Goal: Task Accomplishment & Management: Manage account settings

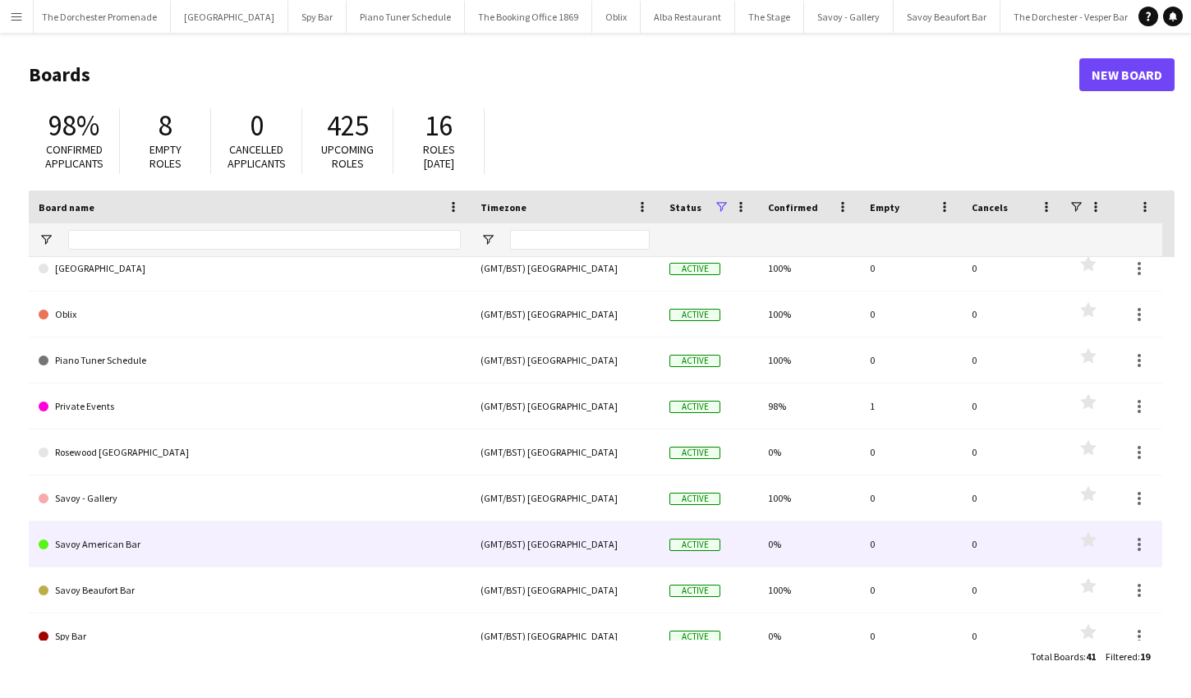
scroll to position [490, 0]
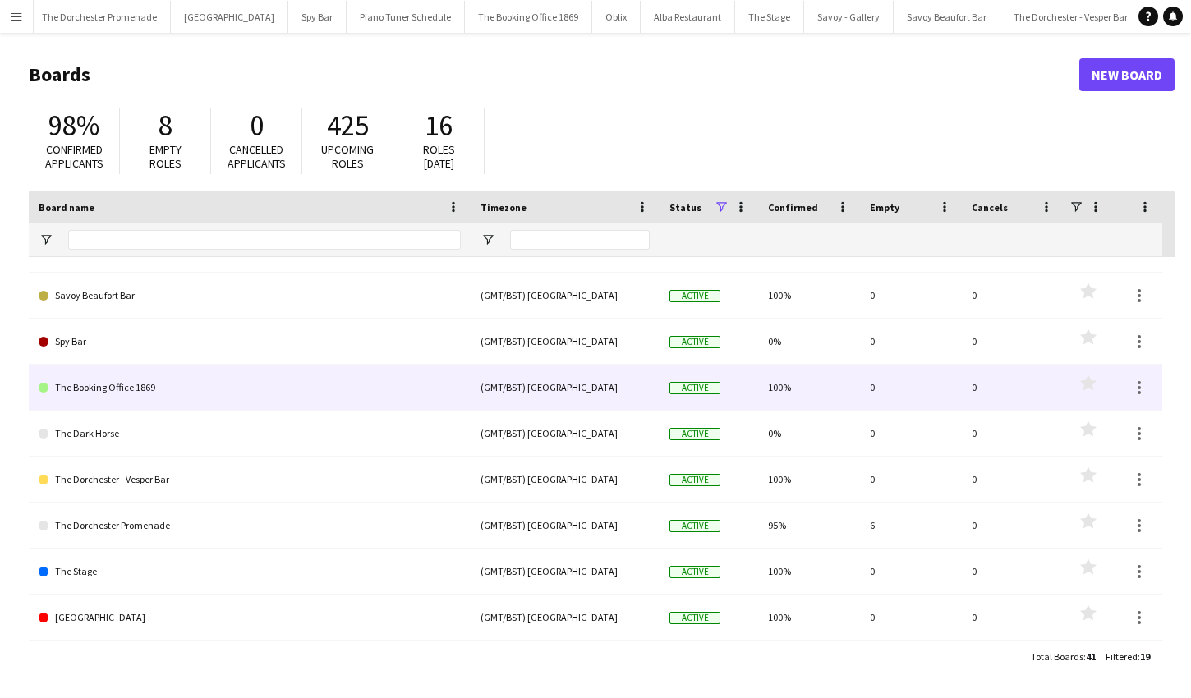
click at [140, 396] on link "The Booking Office 1869" at bounding box center [250, 388] width 422 height 46
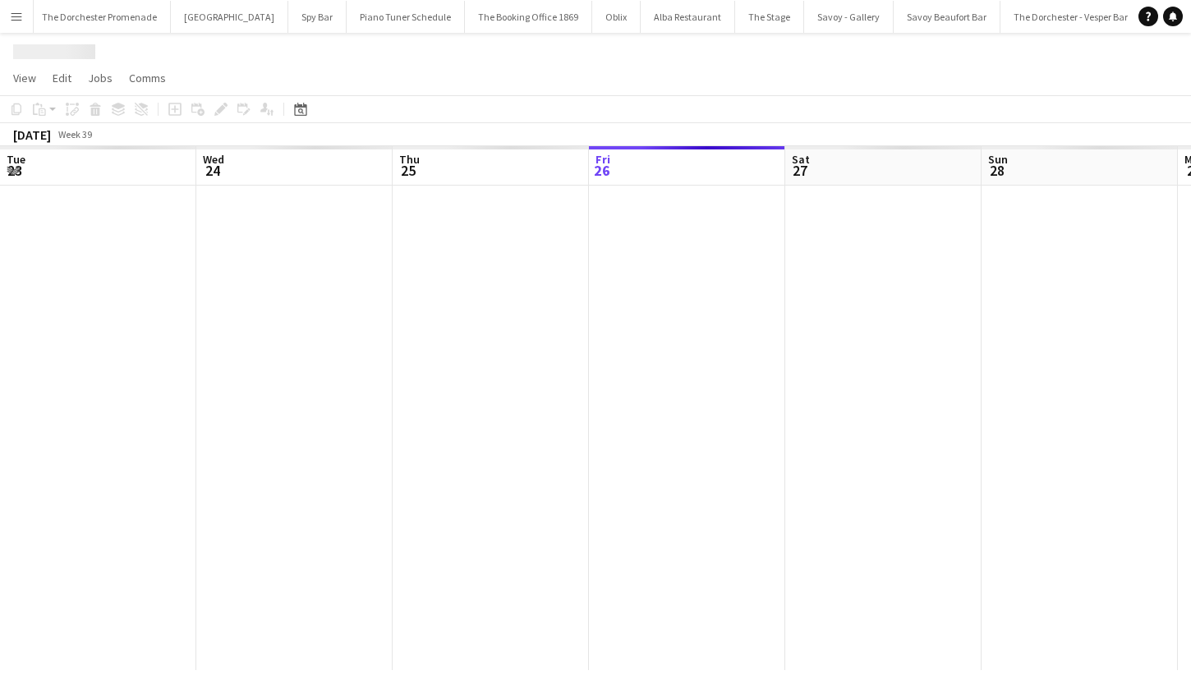
scroll to position [0, 393]
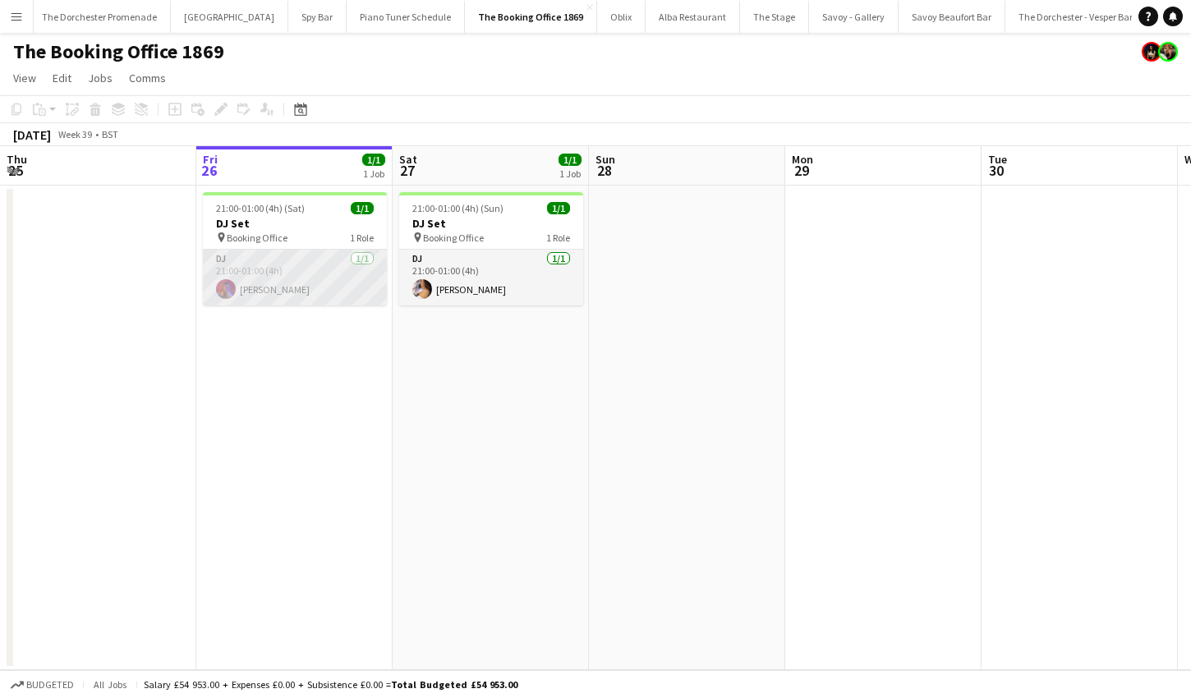
click at [350, 288] on app-card-role "DJ [DATE] 21:00-01:00 (4h) [PERSON_NAME]" at bounding box center [295, 278] width 184 height 56
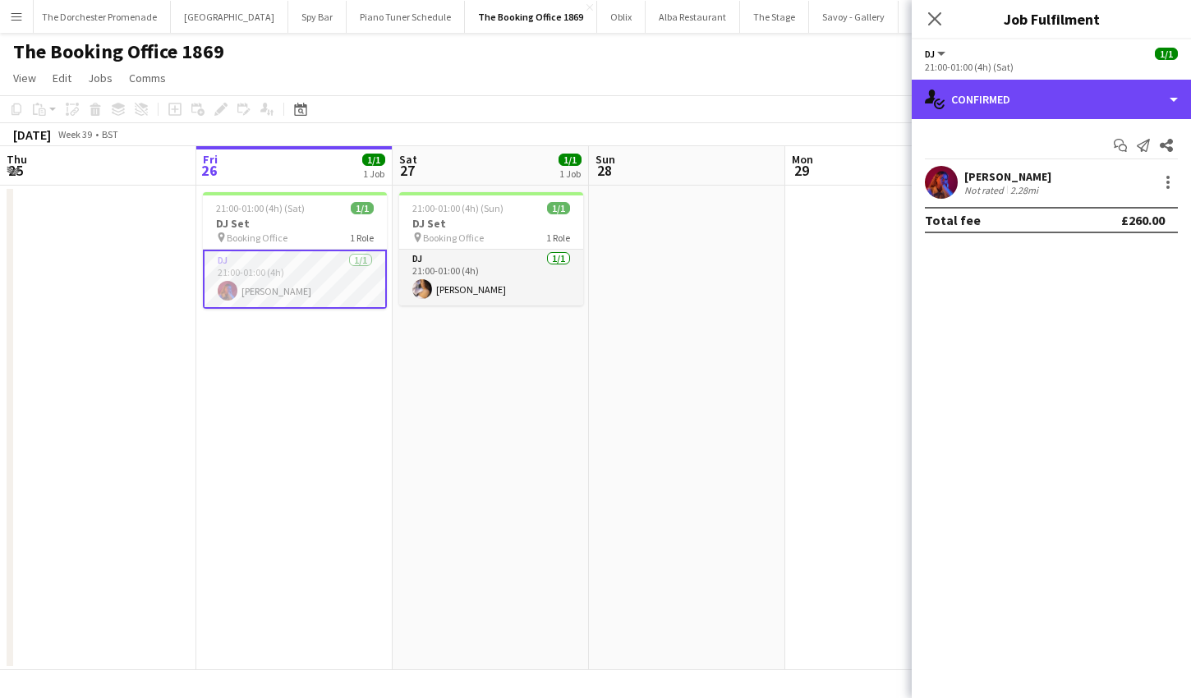
drag, startPoint x: 1140, startPoint y: 100, endPoint x: 1148, endPoint y: 128, distance: 28.9
click at [1140, 100] on div "single-neutral-actions-check-2 Confirmed" at bounding box center [1051, 99] width 279 height 39
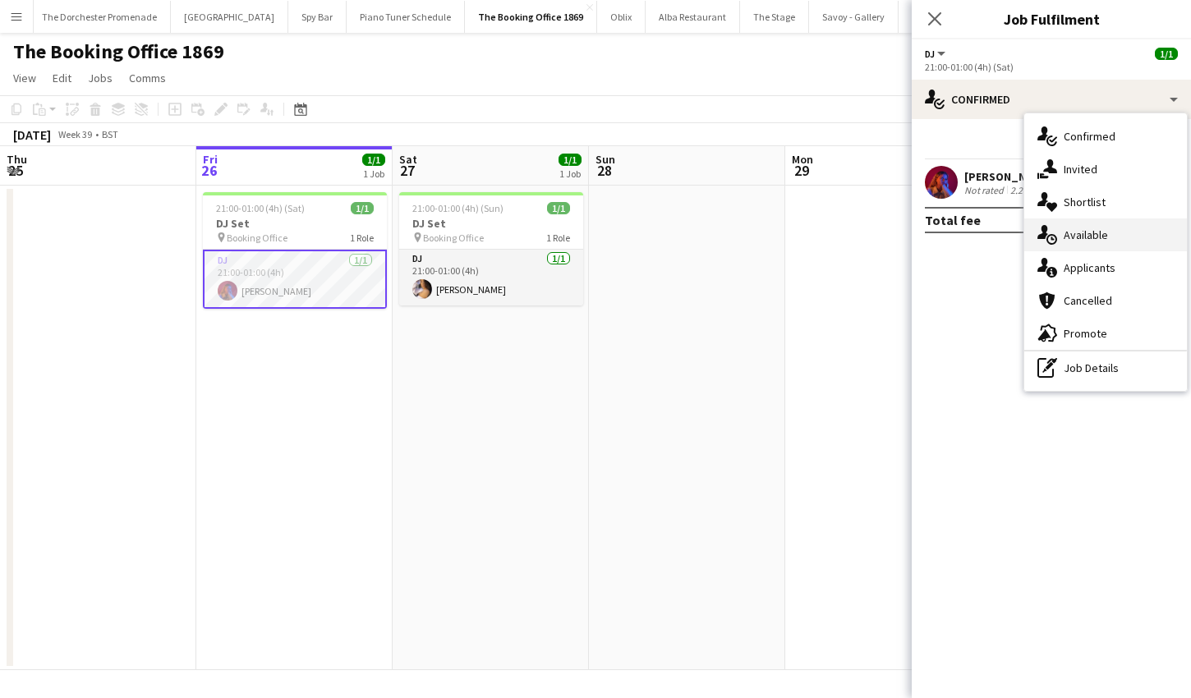
click at [1094, 236] on span "Available" at bounding box center [1086, 235] width 44 height 15
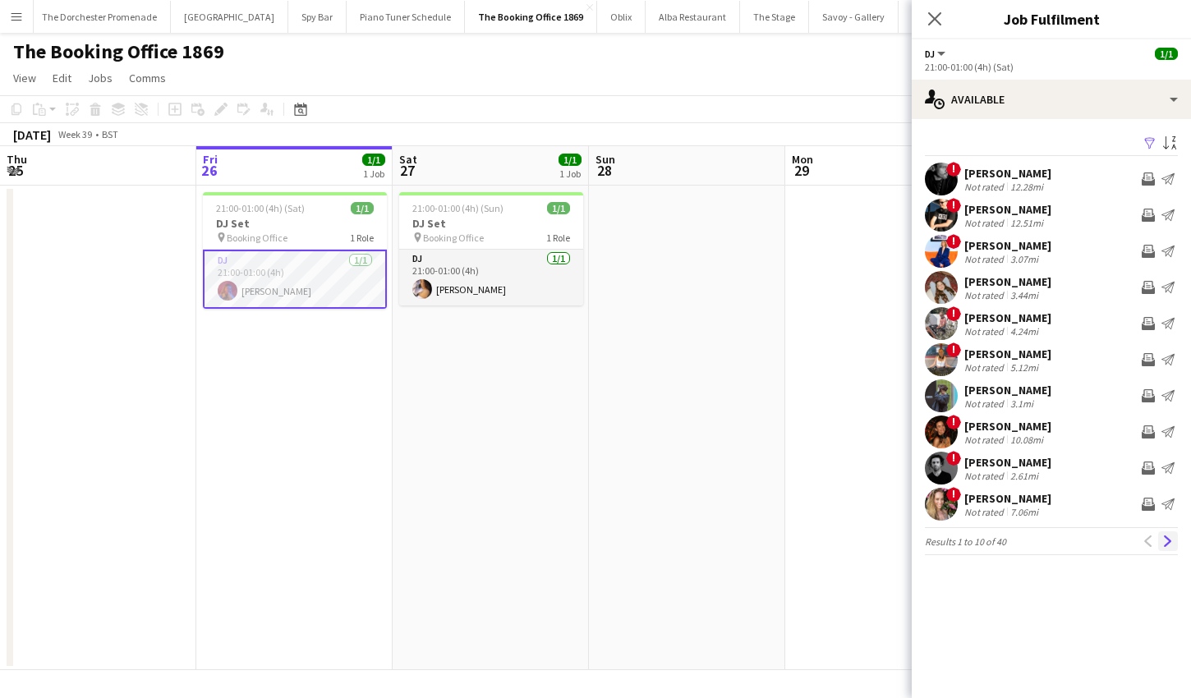
click at [1172, 544] on app-icon "Next" at bounding box center [1168, 542] width 12 height 12
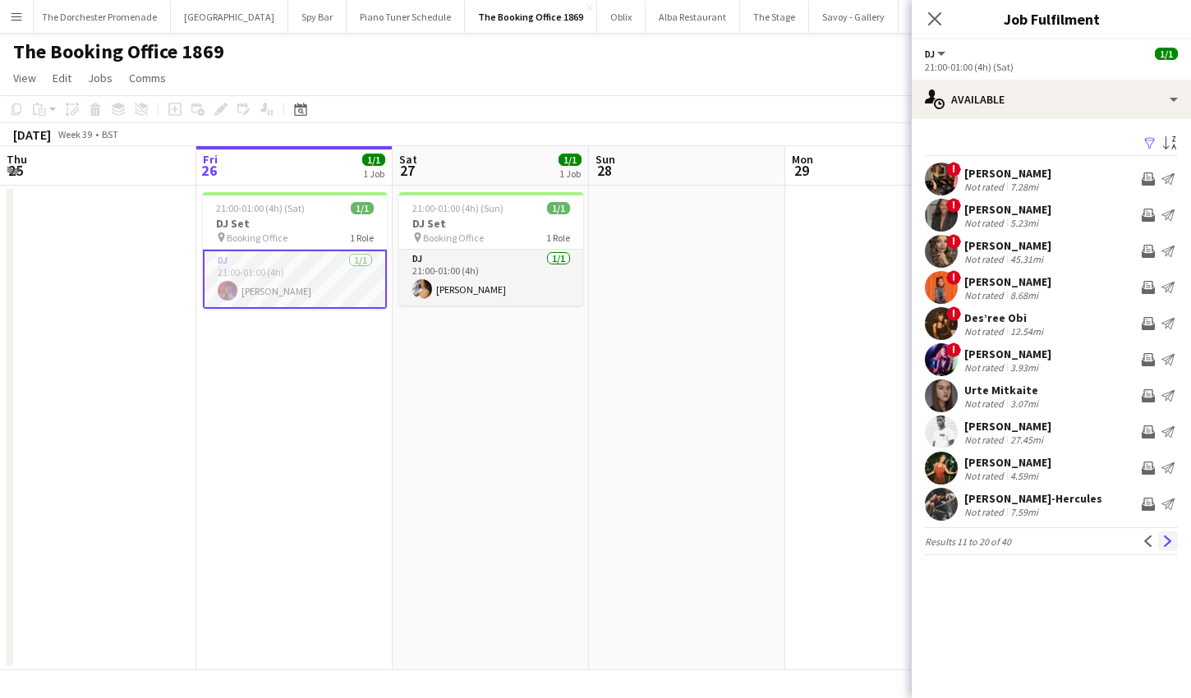
click at [1172, 543] on app-icon "Next" at bounding box center [1168, 542] width 12 height 12
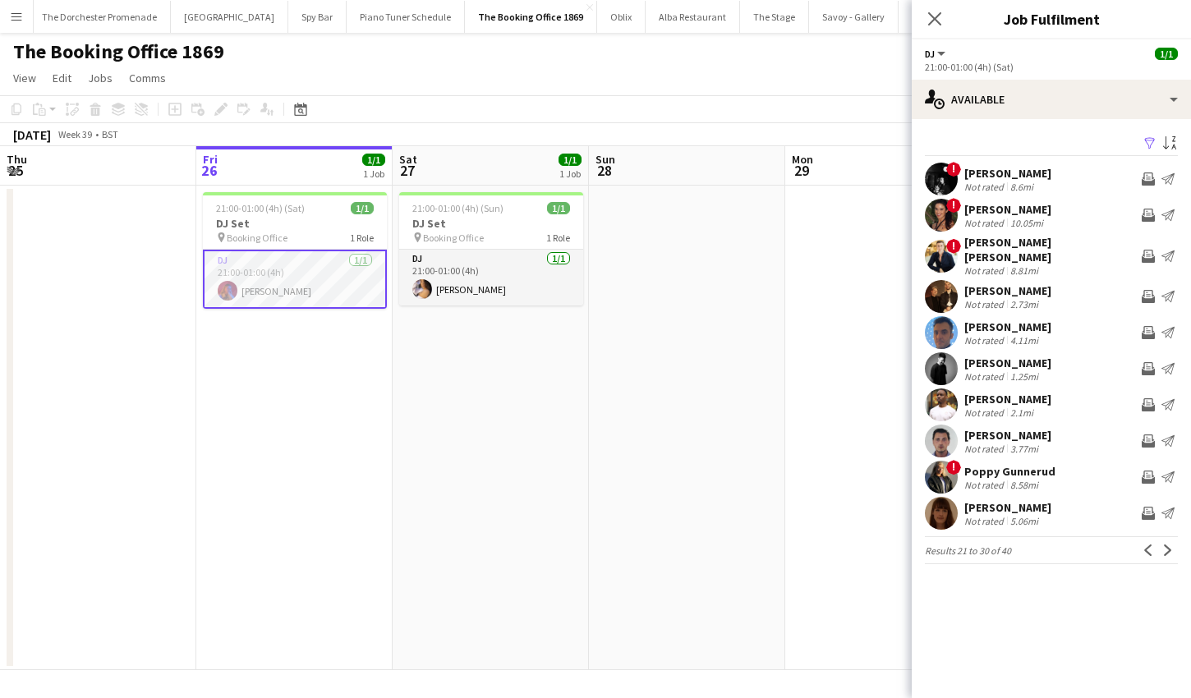
click at [1172, 545] on app-icon "Next" at bounding box center [1168, 551] width 12 height 12
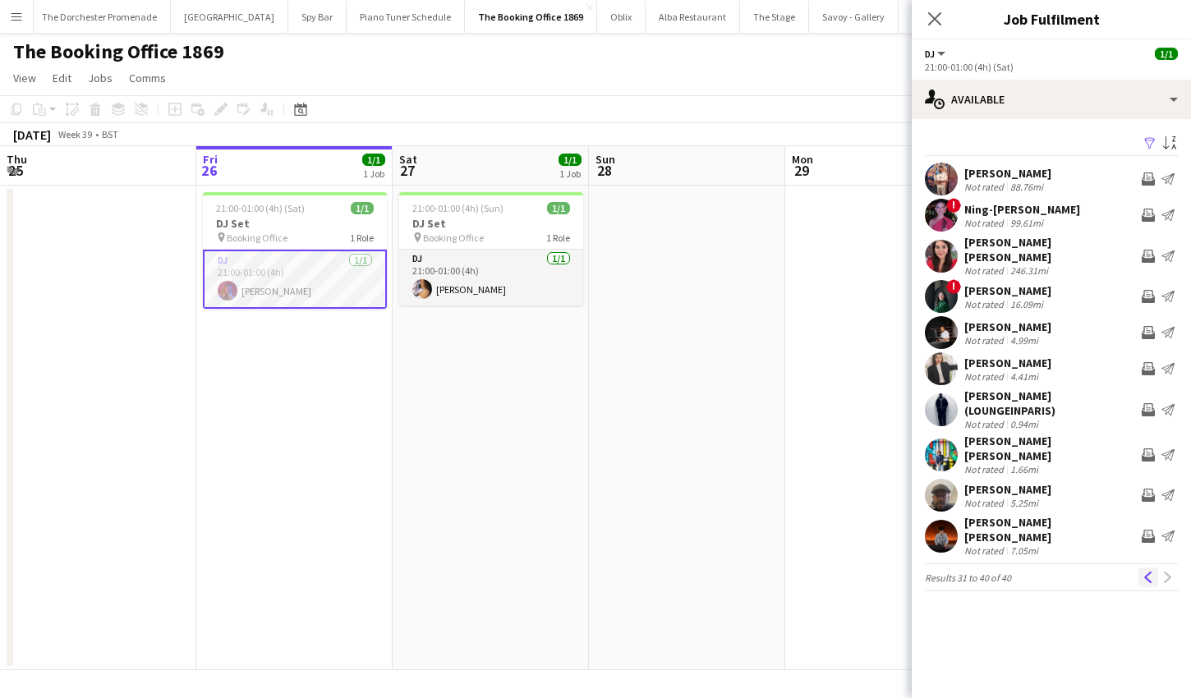
click at [1152, 572] on app-icon "Previous" at bounding box center [1149, 578] width 12 height 12
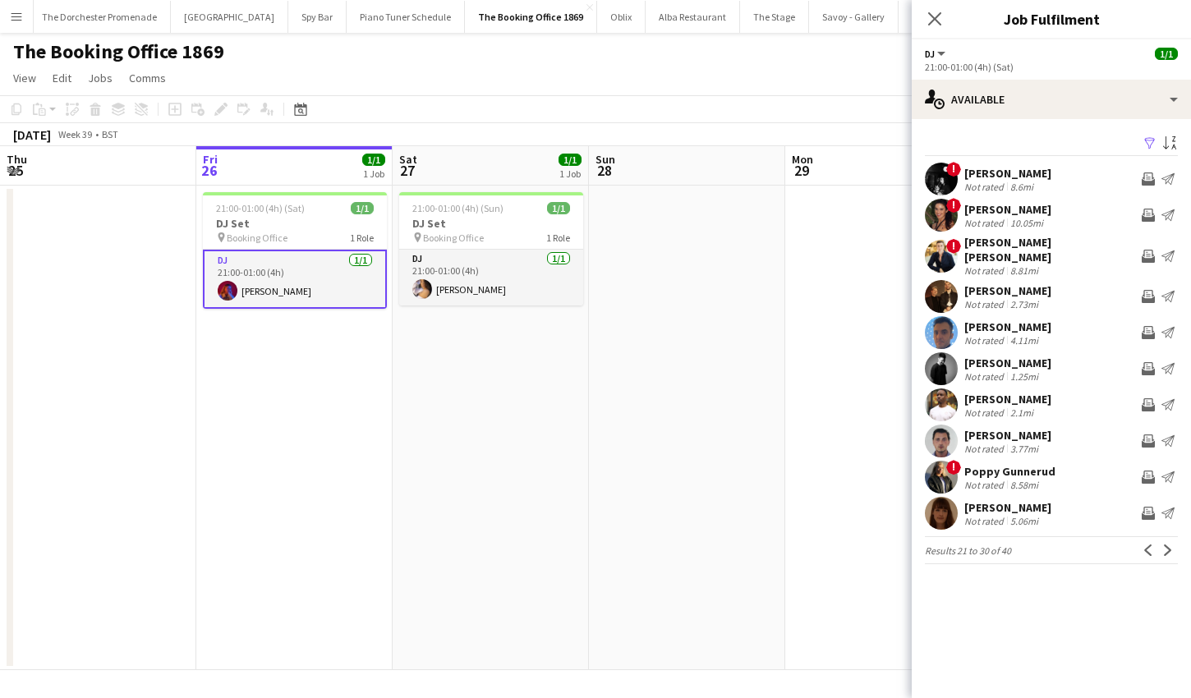
click at [1043, 428] on div "[PERSON_NAME]" at bounding box center [1007, 435] width 87 height 15
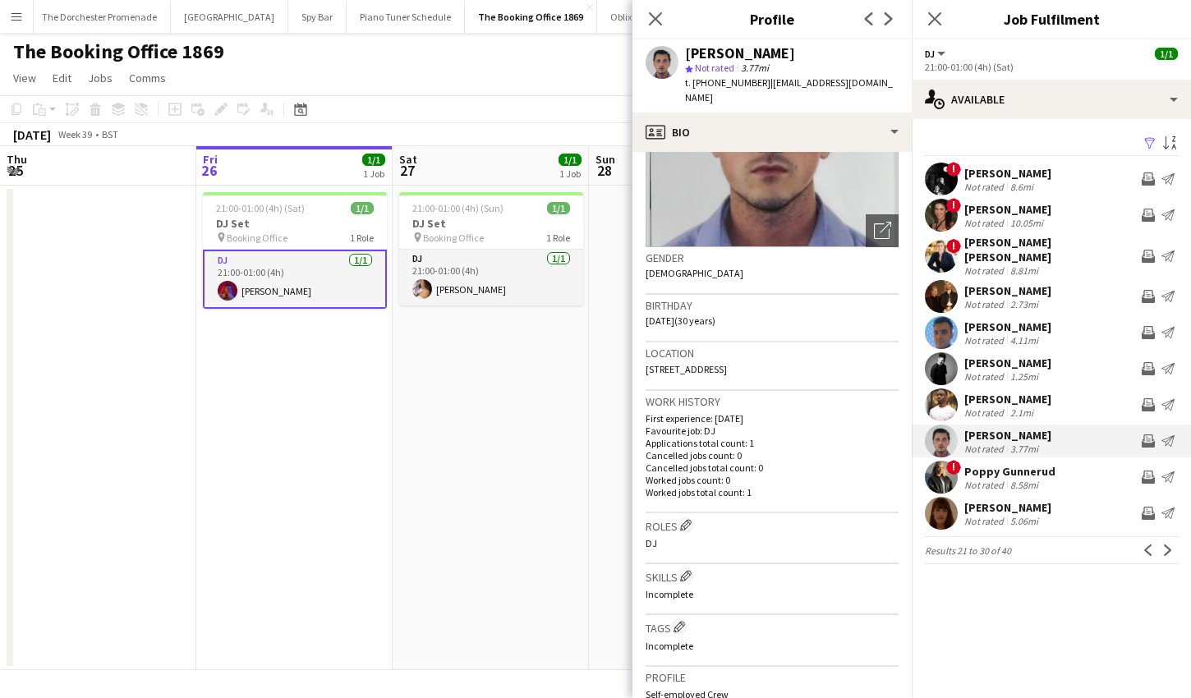
scroll to position [168, 0]
click at [656, 21] on icon "Close pop-in" at bounding box center [655, 19] width 16 height 16
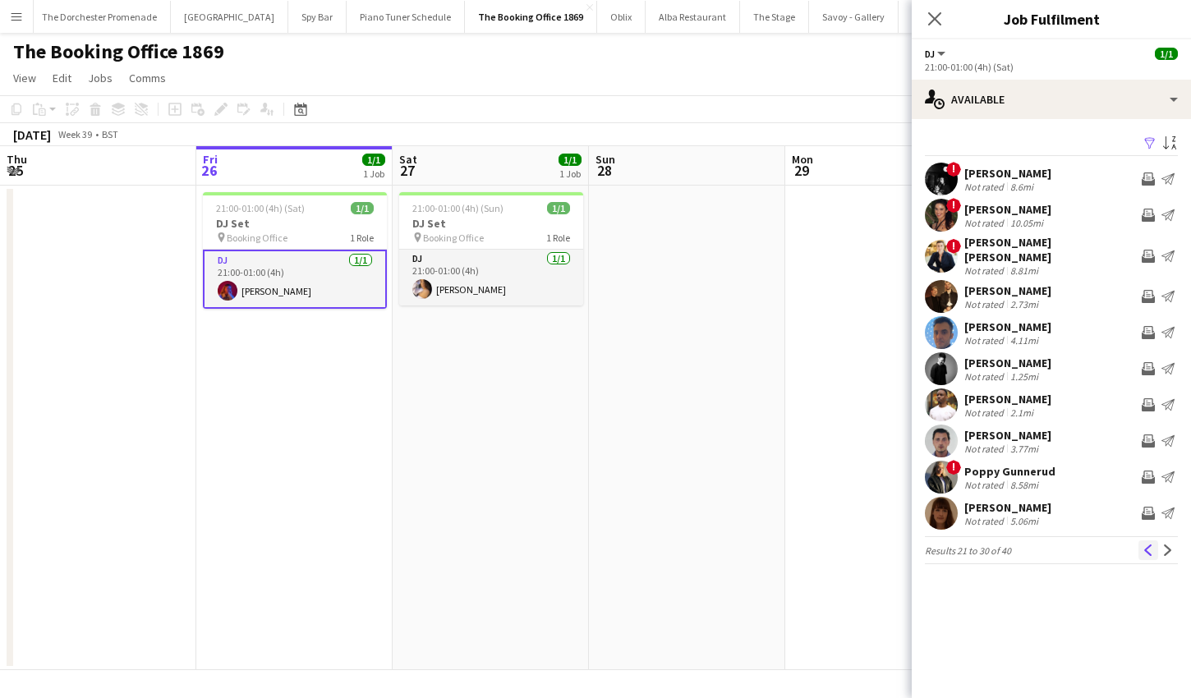
click at [1153, 545] on app-icon "Previous" at bounding box center [1149, 551] width 12 height 12
